Goal: Task Accomplishment & Management: Use online tool/utility

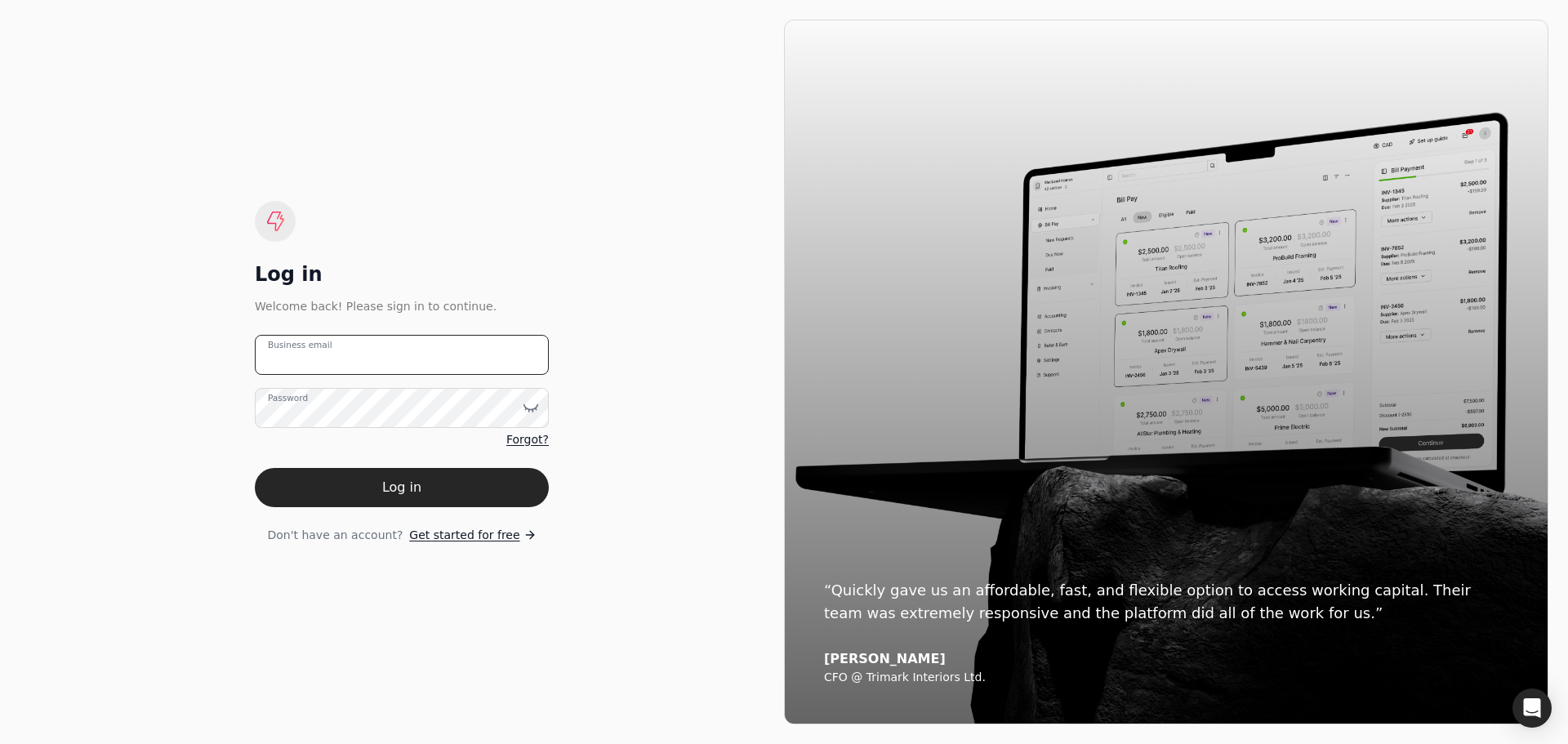
click at [392, 356] on email "Business email" at bounding box center [402, 355] width 294 height 41
click at [390, 349] on email "Business email" at bounding box center [402, 355] width 294 height 41
type email "[EMAIL_ADDRESS][DOMAIN_NAME]"
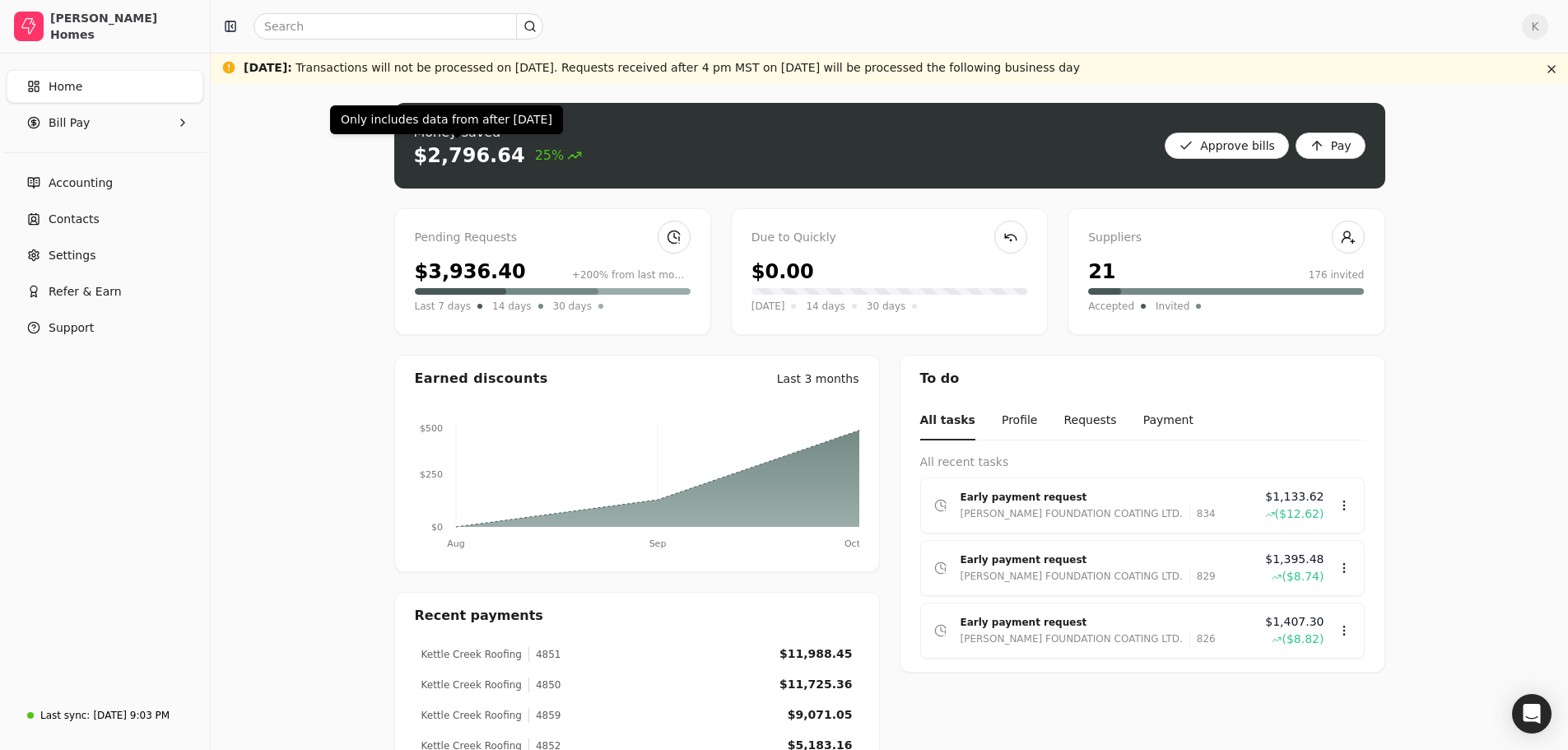
click at [447, 167] on div "$2,796.64" at bounding box center [470, 155] width 112 height 26
click at [535, 159] on span "25%" at bounding box center [559, 155] width 48 height 20
click at [118, 125] on Pay "Bill Pay" at bounding box center [106, 123] width 197 height 33
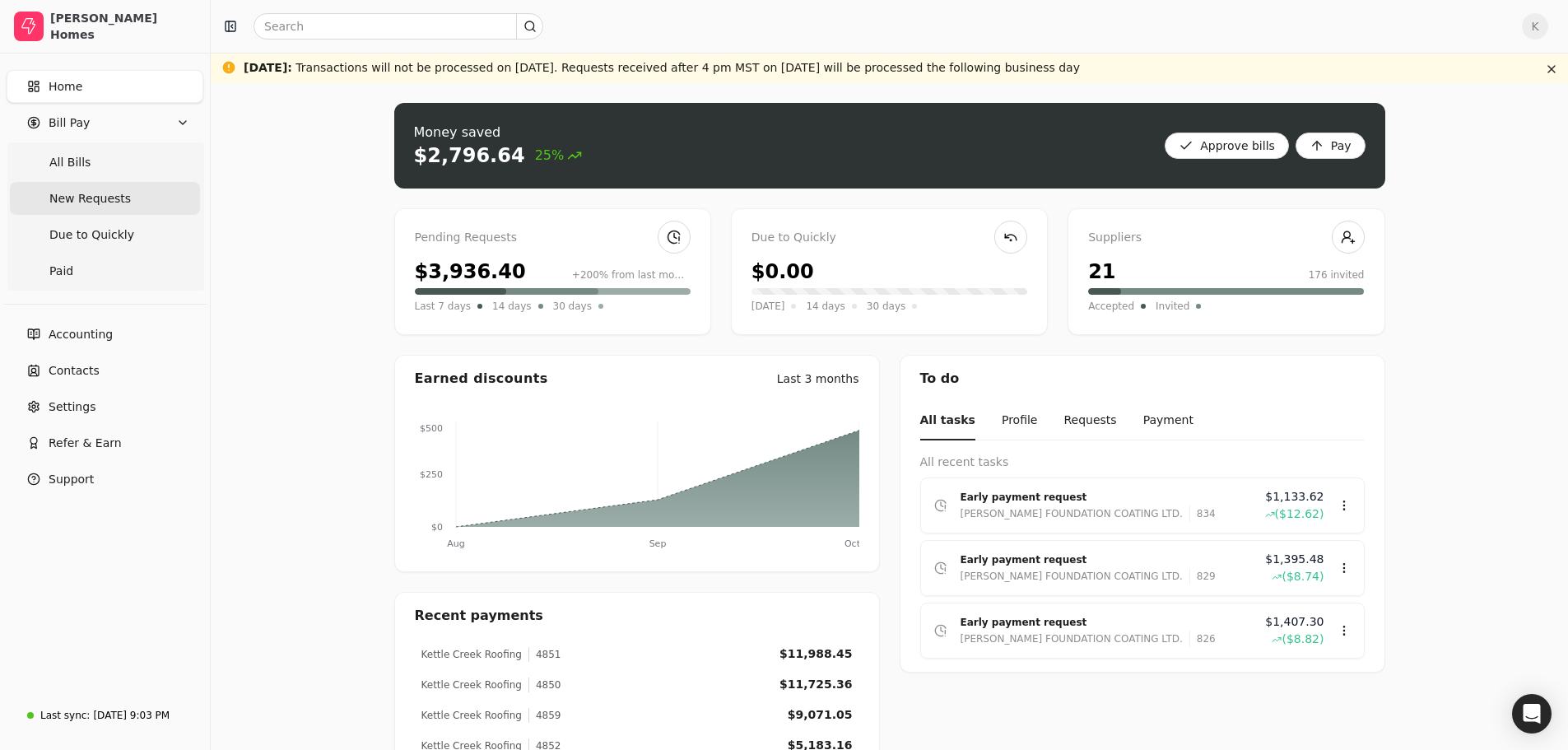
click at [118, 190] on span "New Requests" at bounding box center [91, 198] width 82 height 17
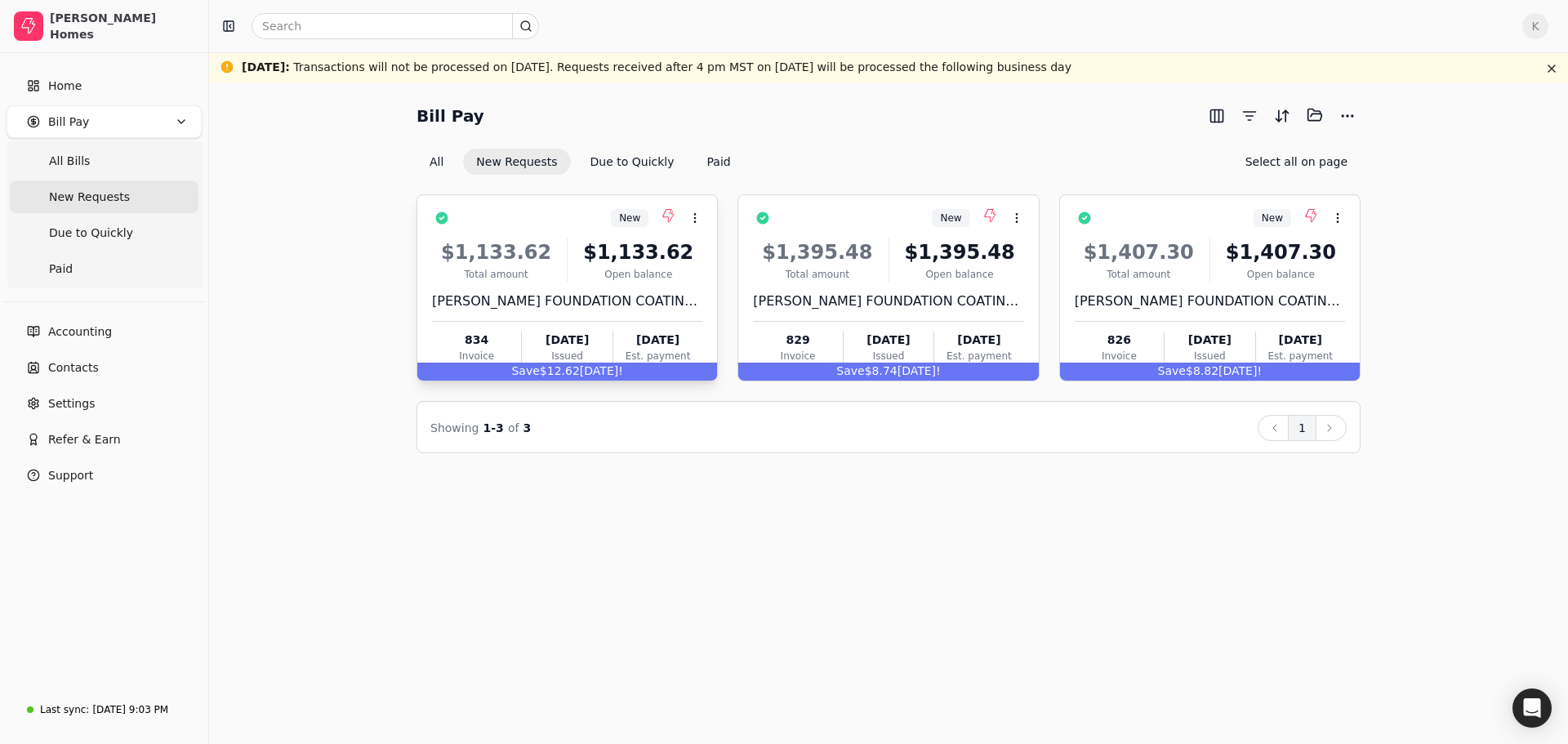
drag, startPoint x: 641, startPoint y: 293, endPoint x: 667, endPoint y: 292, distance: 26.0
click at [641, 293] on div "[PERSON_NAME] FOUNDATION COATING LTD." at bounding box center [567, 301] width 271 height 20
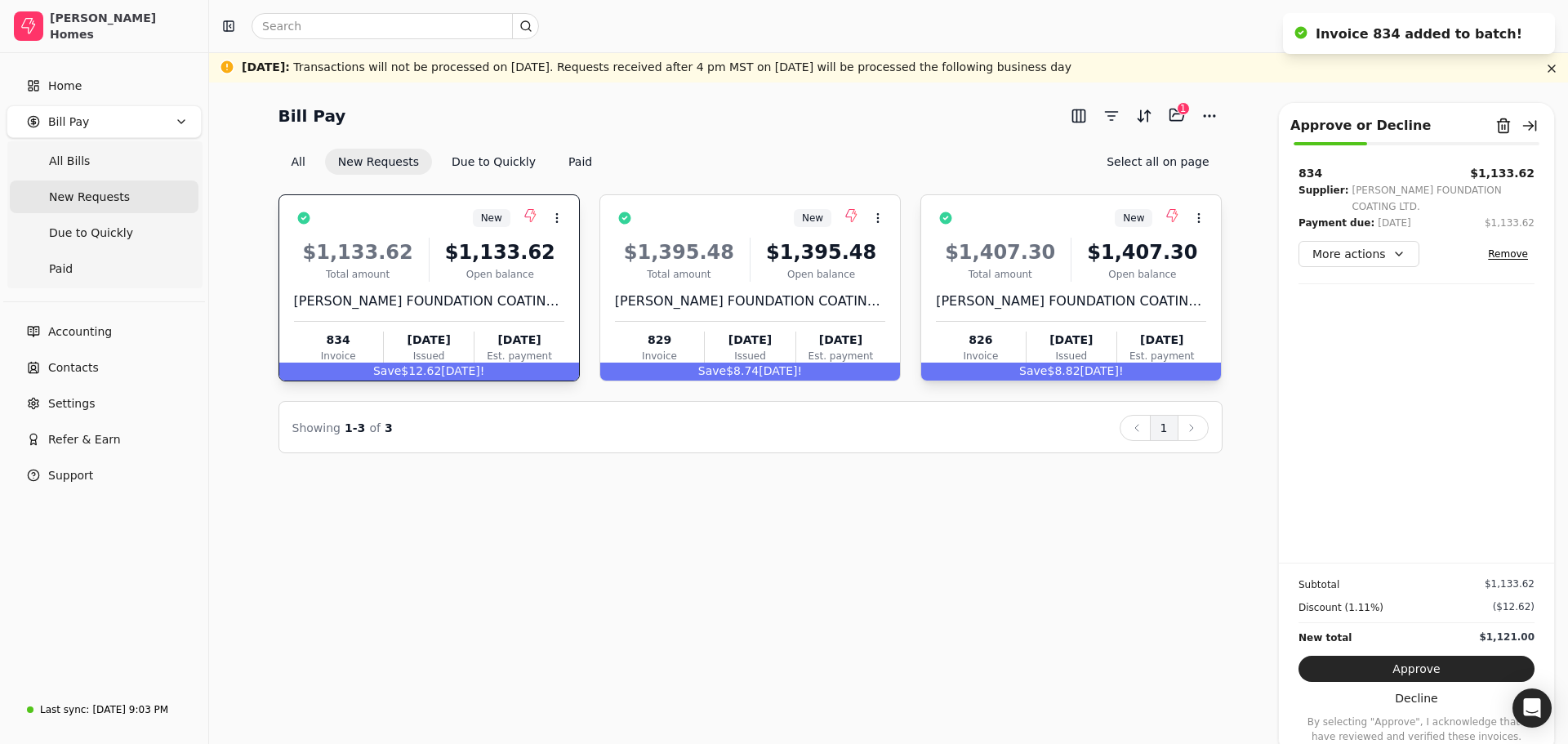
drag, startPoint x: 782, startPoint y: 306, endPoint x: 997, endPoint y: 278, distance: 216.8
click at [782, 305] on div "[PERSON_NAME] FOUNDATION COATING LTD." at bounding box center [750, 301] width 271 height 20
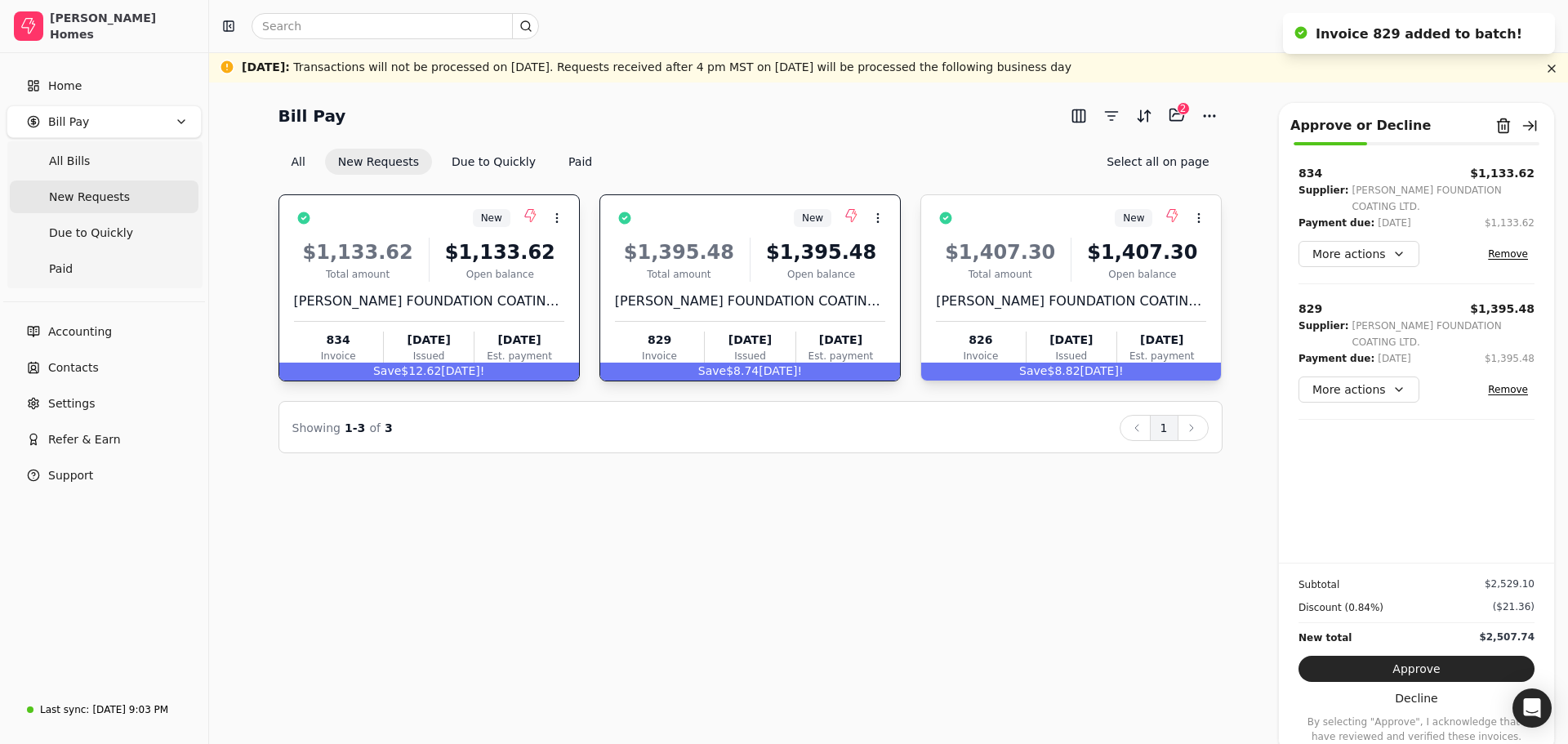
click at [1006, 277] on div "Total amount" at bounding box center [1000, 274] width 128 height 15
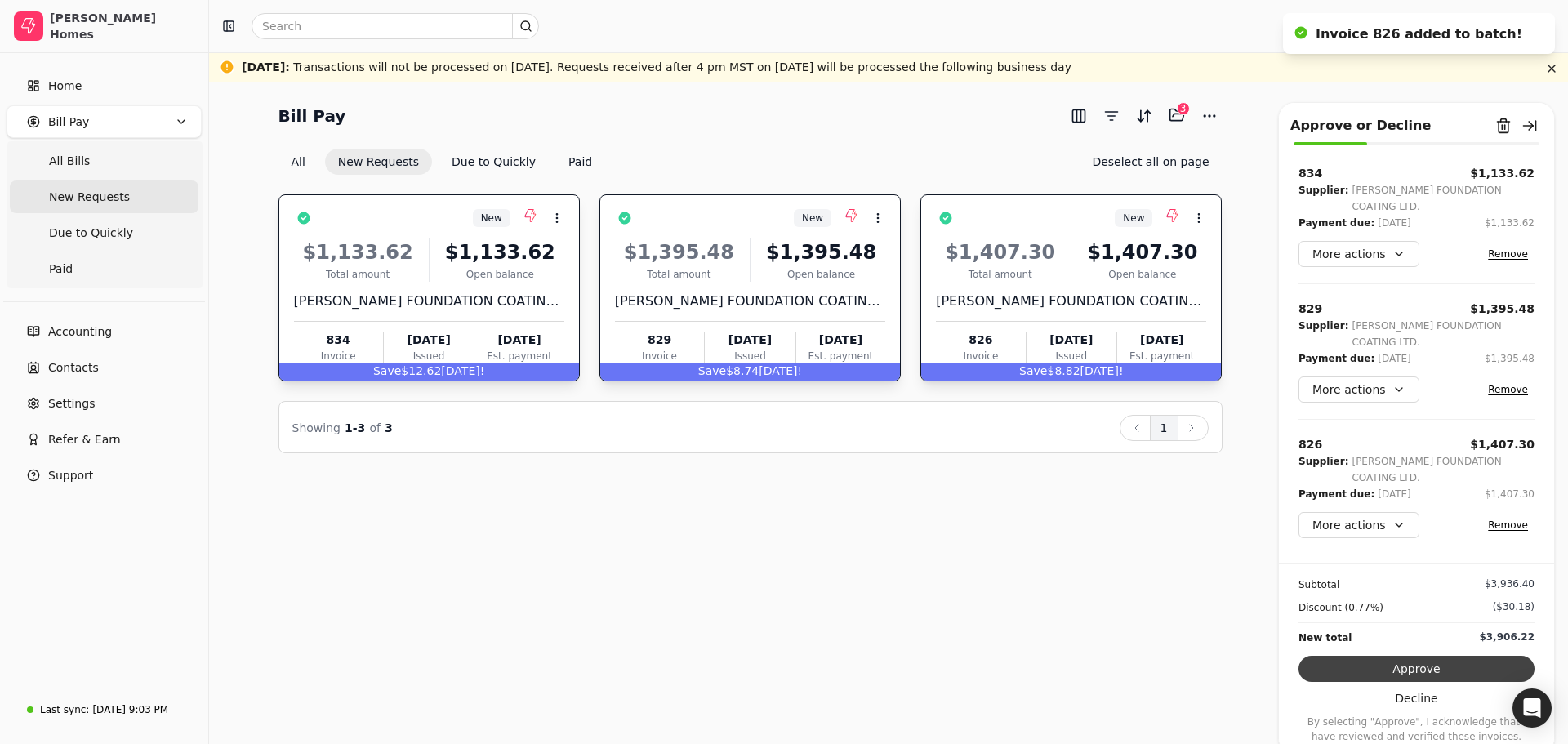
click at [1418, 662] on button "Approve" at bounding box center [1416, 669] width 236 height 26
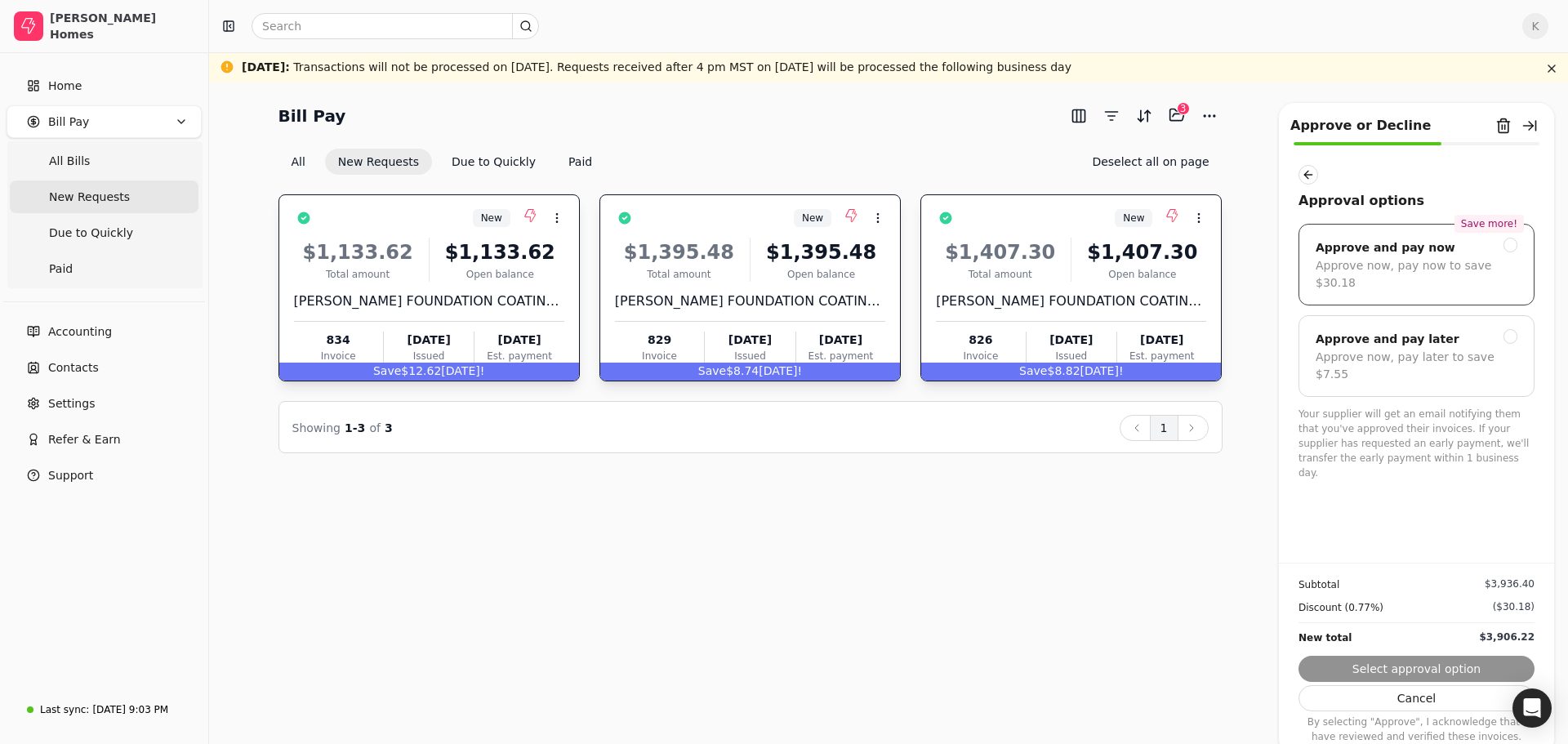
click at [1516, 244] on div at bounding box center [1511, 245] width 15 height 15
click at [1416, 660] on button "Next" at bounding box center [1416, 669] width 236 height 26
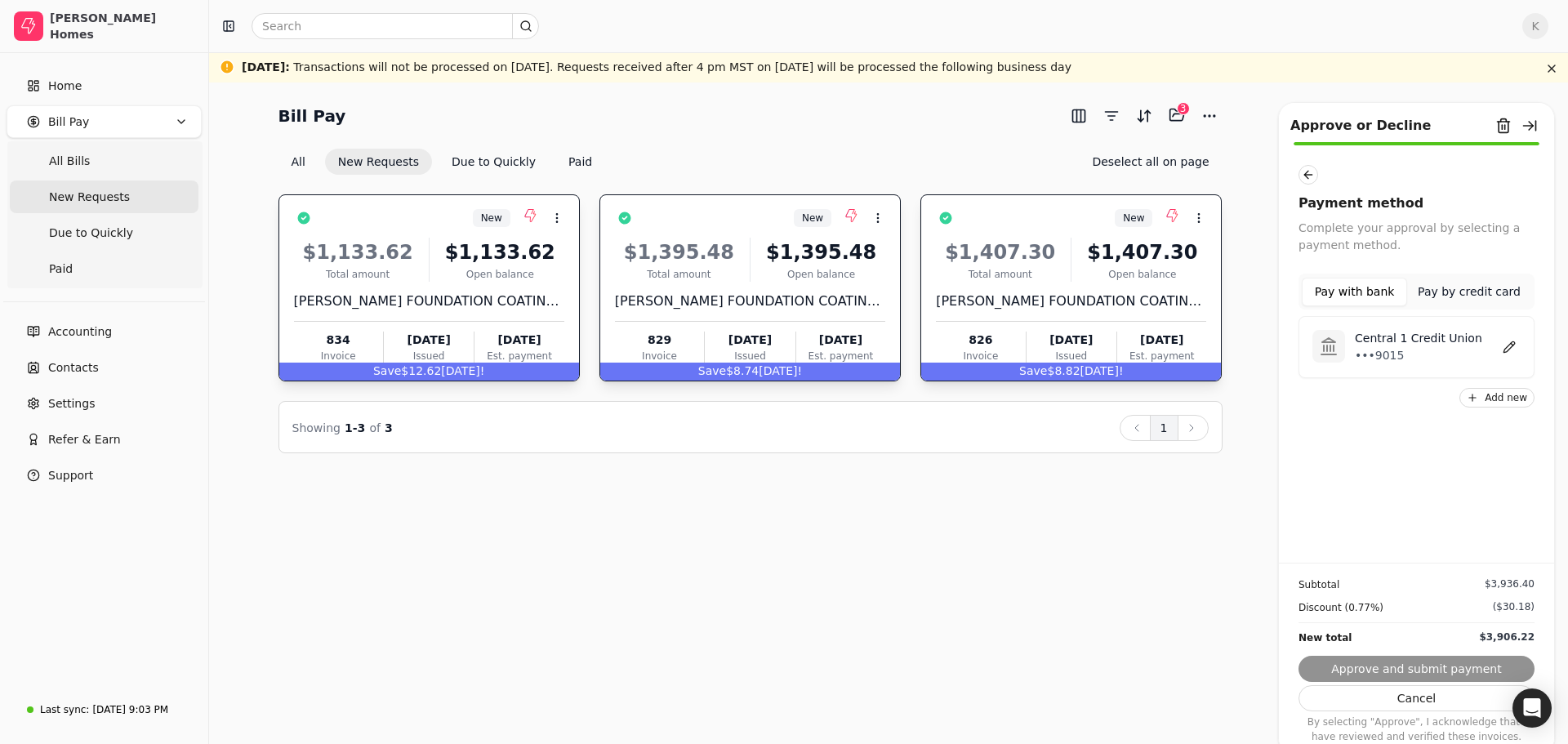
click at [1366, 343] on p "Central 1 Credit Union" at bounding box center [1418, 338] width 127 height 17
click at [1389, 658] on button "Approve and submit payment" at bounding box center [1416, 669] width 236 height 26
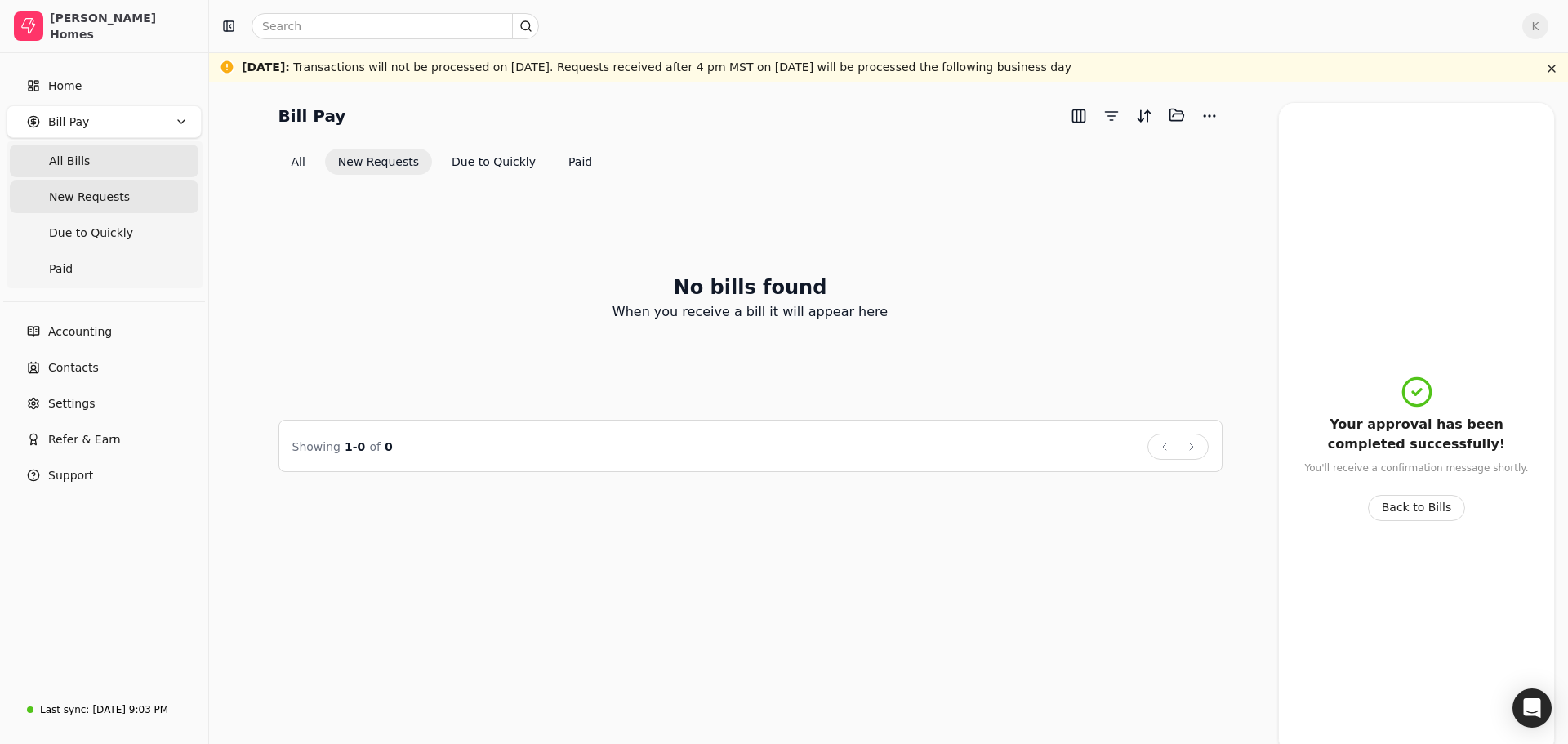
click at [116, 166] on Bills "All Bills" at bounding box center [104, 160] width 189 height 33
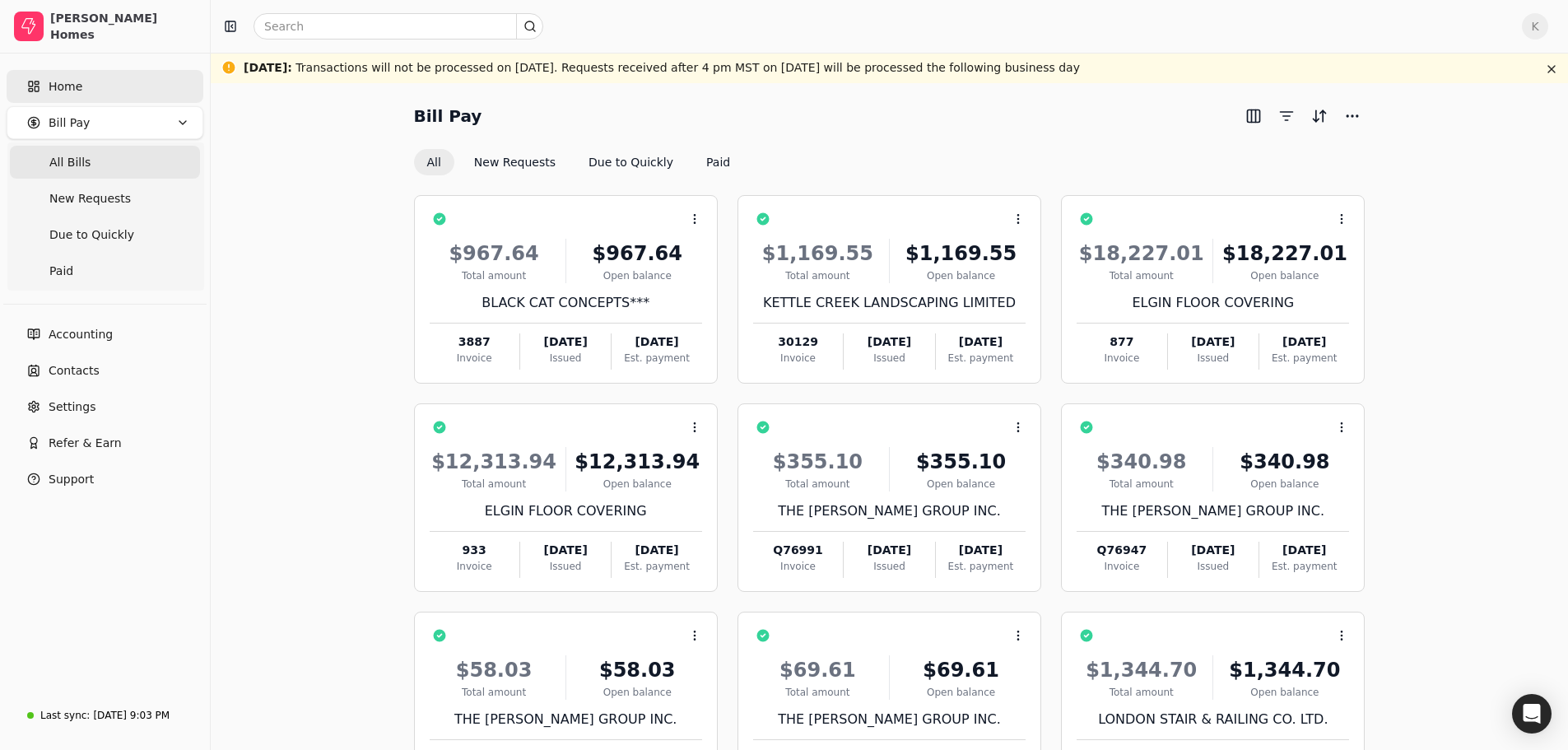
click at [90, 83] on link "Home" at bounding box center [106, 86] width 197 height 33
